Goal: Find contact information: Obtain details needed to contact an individual or organization

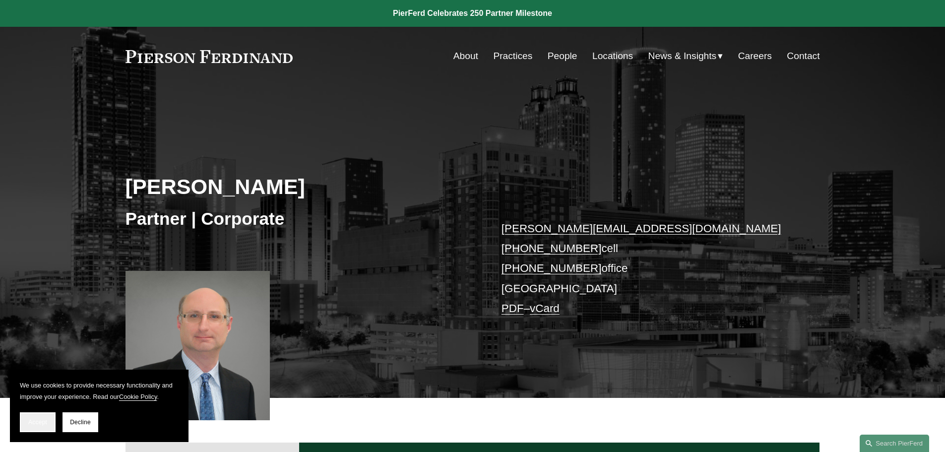
click at [35, 421] on span "Accept" at bounding box center [37, 422] width 19 height 7
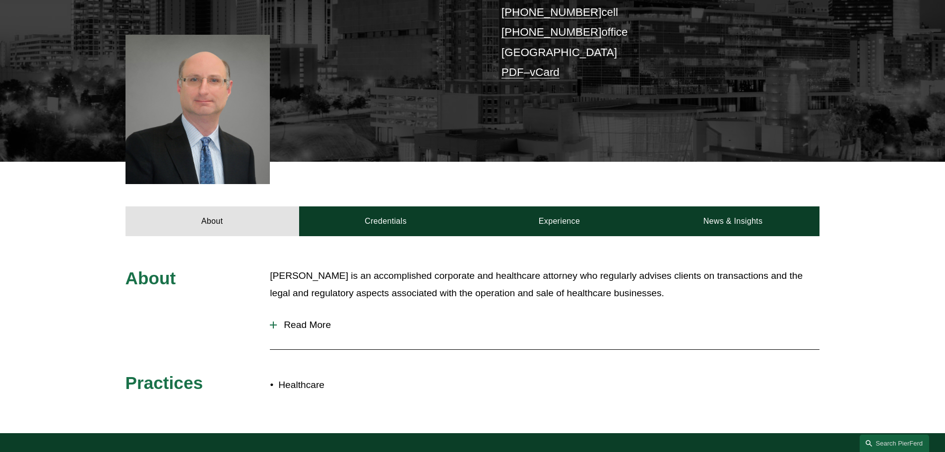
scroll to position [248, 0]
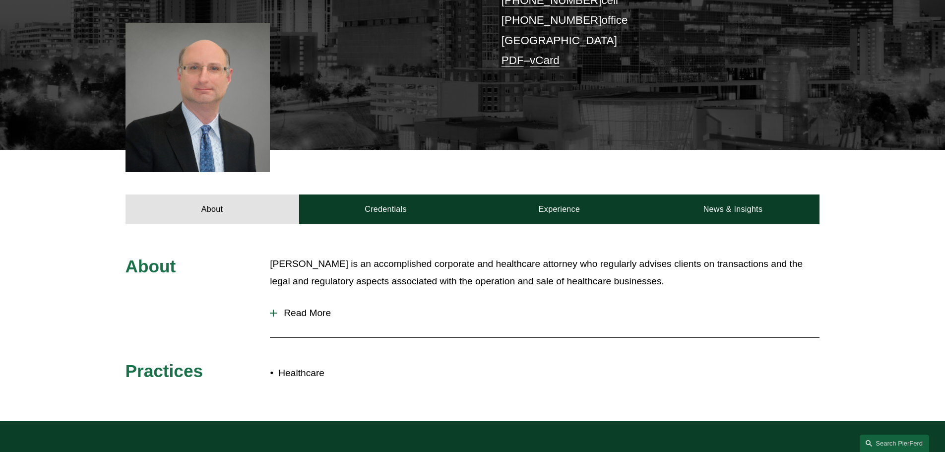
click at [296, 316] on span "Read More" at bounding box center [548, 313] width 543 height 11
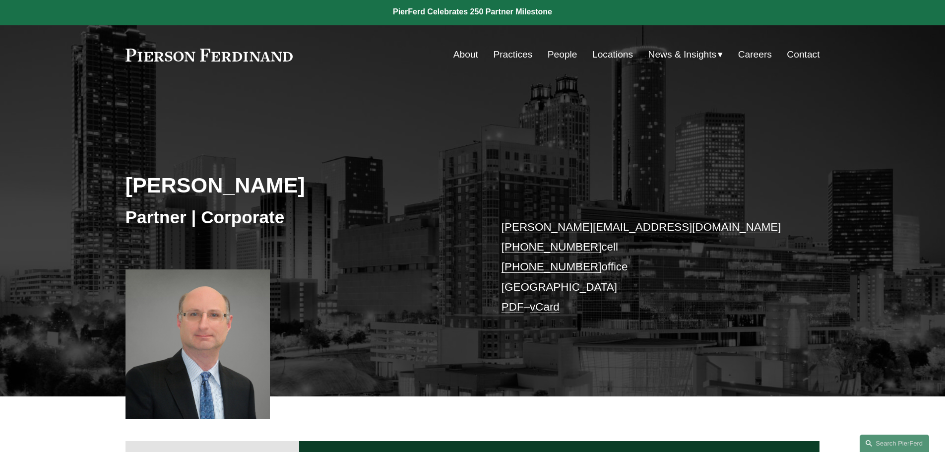
scroll to position [0, 0]
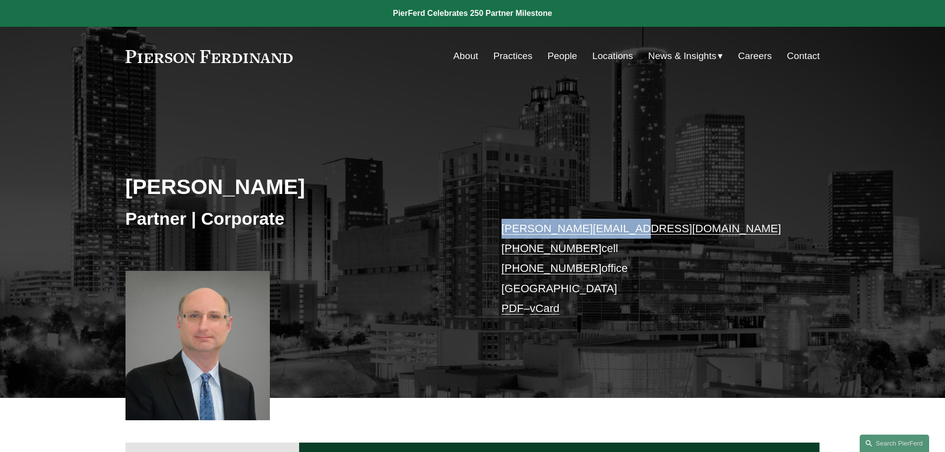
drag, startPoint x: 628, startPoint y: 230, endPoint x: 503, endPoint y: 233, distance: 124.5
click at [503, 233] on p "dan.brown@pierferd.com +1.404.606.2608 cell +1.404.595.7524 office Atlanta PDF …" at bounding box center [646, 269] width 289 height 100
copy link "[PERSON_NAME][EMAIL_ADDRESS][DOMAIN_NAME]"
click at [466, 57] on link "About" at bounding box center [465, 56] width 25 height 19
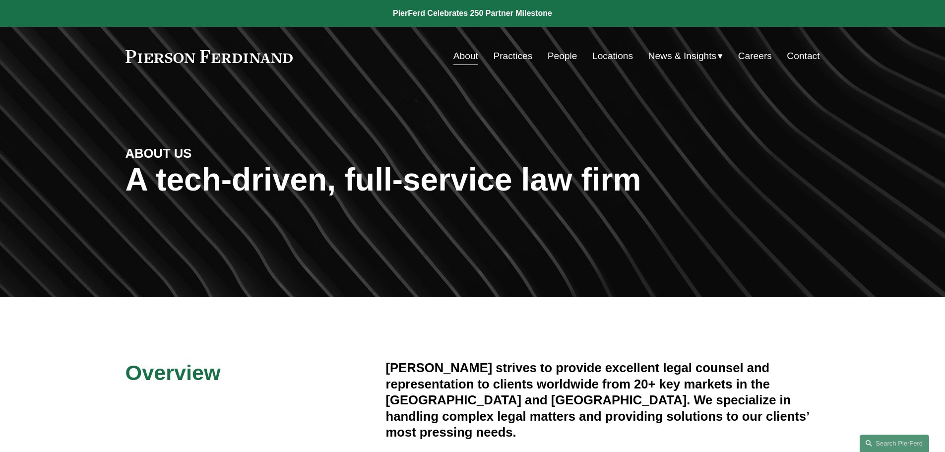
click at [613, 54] on link "Locations" at bounding box center [612, 56] width 41 height 19
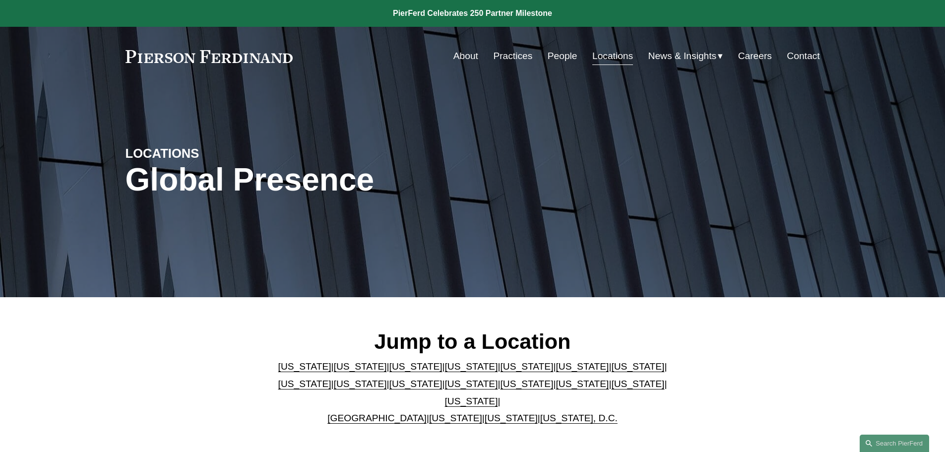
click at [563, 57] on link "People" at bounding box center [563, 56] width 30 height 19
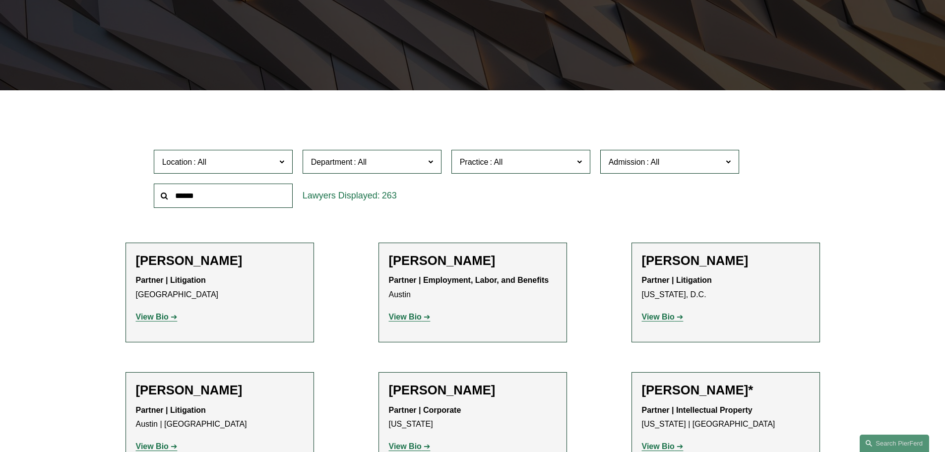
scroll to position [198, 0]
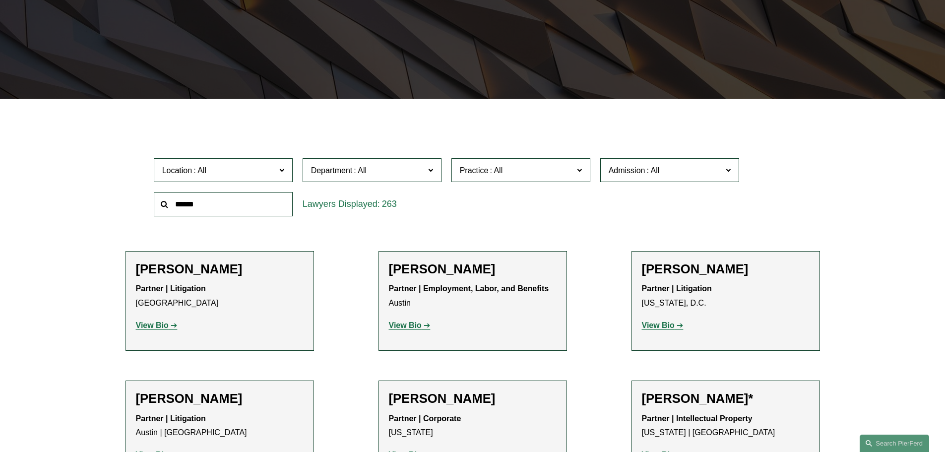
click at [209, 200] on input "text" at bounding box center [223, 204] width 139 height 24
type input "*********"
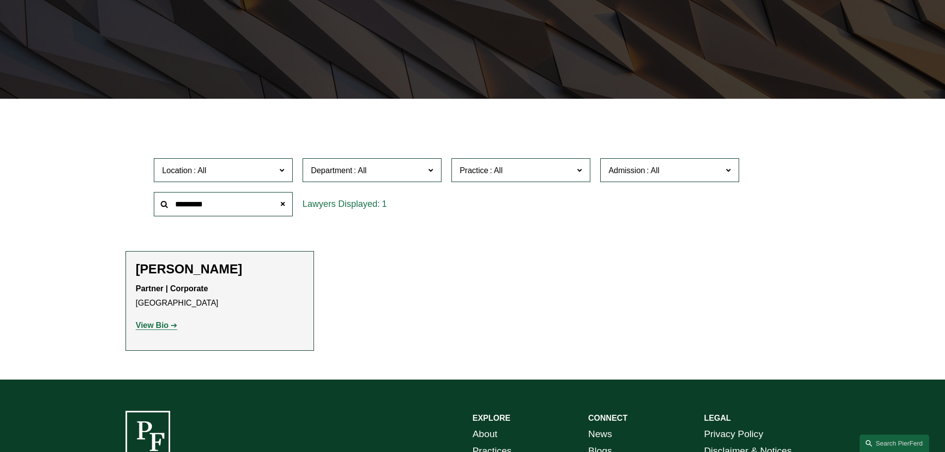
click at [154, 325] on strong "View Bio" at bounding box center [152, 325] width 33 height 8
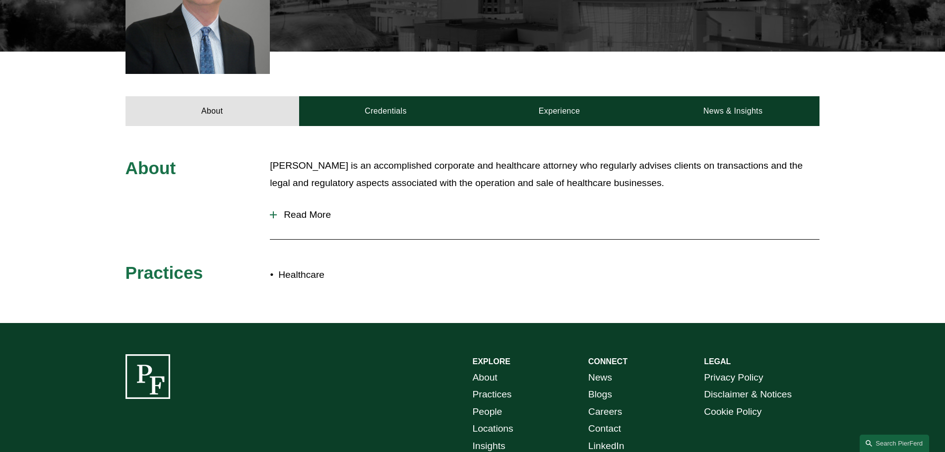
scroll to position [347, 0]
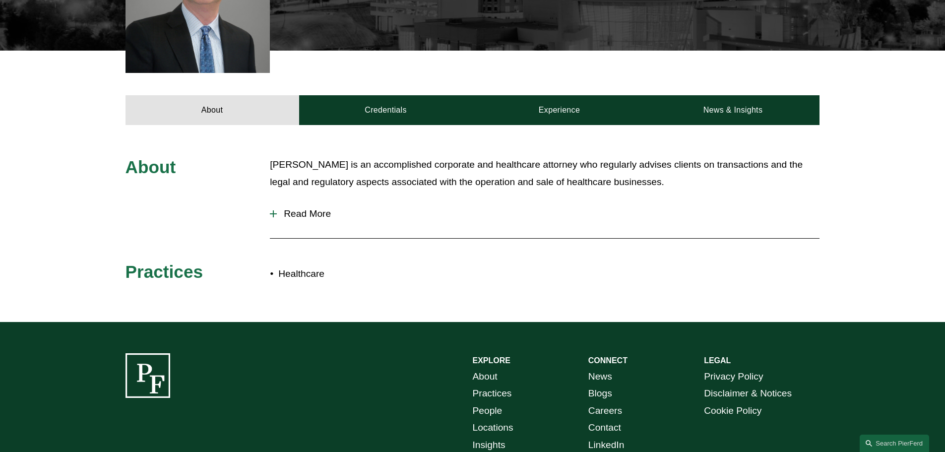
click at [304, 215] on span "Read More" at bounding box center [548, 213] width 543 height 11
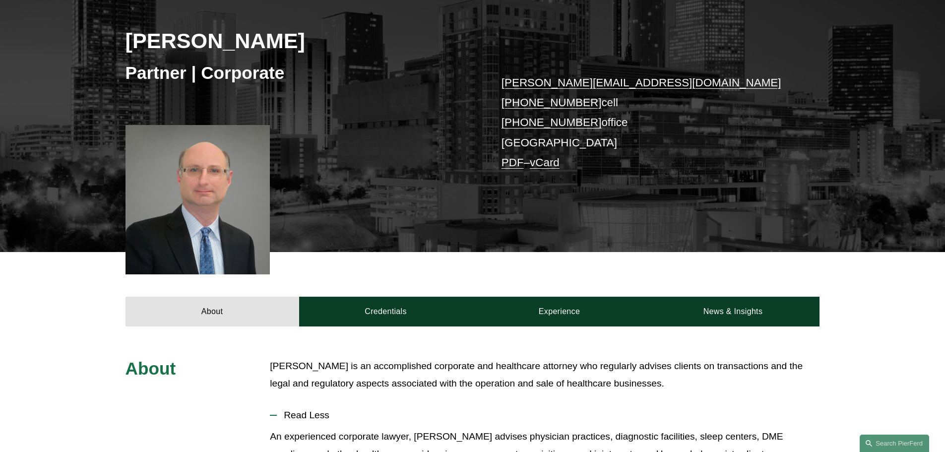
scroll to position [165, 0]
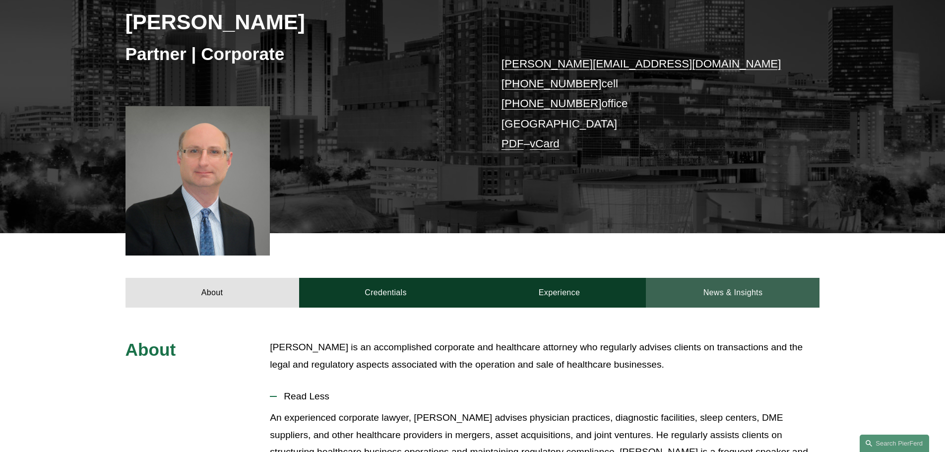
click at [727, 288] on link "News & Insights" at bounding box center [733, 293] width 174 height 30
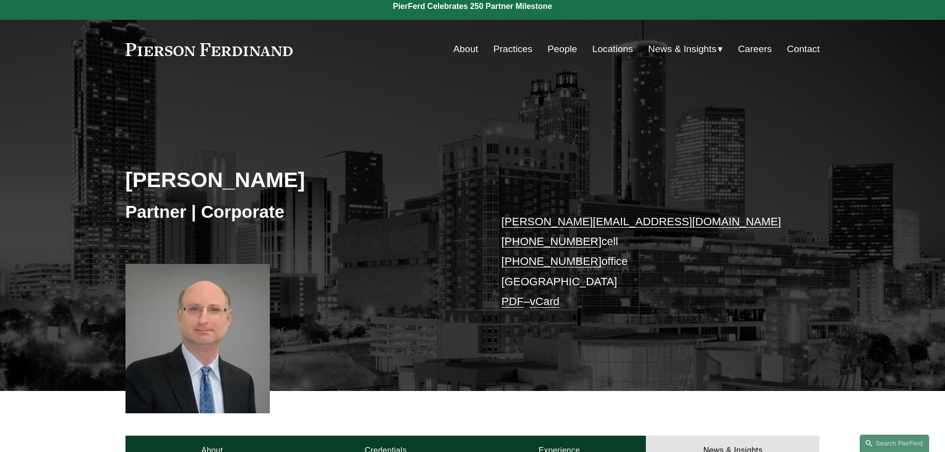
scroll to position [0, 0]
